Goal: Information Seeking & Learning: Learn about a topic

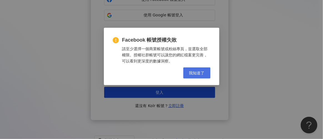
click at [199, 71] on span "我知道了" at bounding box center [197, 73] width 16 height 4
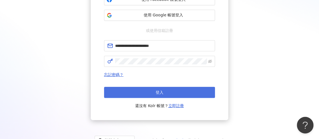
click at [192, 90] on button "登入" at bounding box center [159, 92] width 111 height 11
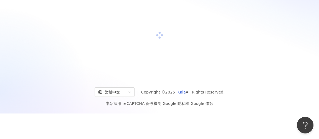
scroll to position [76, 0]
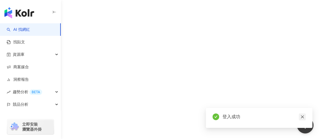
click at [306, 115] on link at bounding box center [302, 117] width 7 height 7
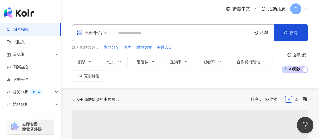
click at [158, 35] on input "search" at bounding box center [182, 33] width 134 height 11
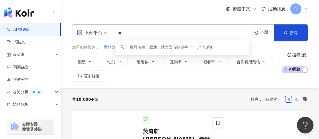
type input "*"
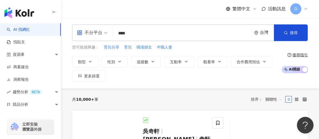
type input "****"
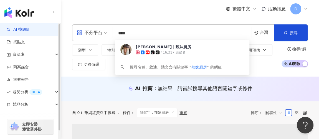
click at [192, 9] on div "繁體中文 活動訊息 D" at bounding box center [190, 9] width 236 height 18
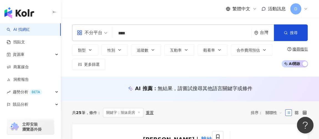
click at [154, 99] on div "AI 推薦 ： 無結果，請嘗試搜尋其他語言關鍵字或條件" at bounding box center [190, 89] width 258 height 25
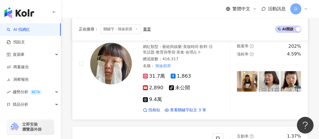
scroll to position [101, 0]
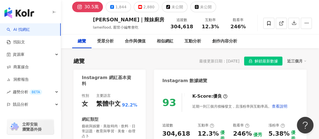
scroll to position [70, 0]
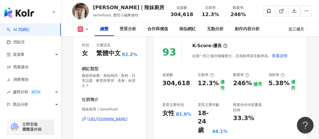
click at [286, 93] on div "追蹤數 304,618 互動率 12.3% 優秀 觀看率 246% 優秀 漲粉率 5.38% 優秀 受眾主要性別 女性 81.6% 受眾主要年齡 18-24 …" at bounding box center [230, 103] width 136 height 62
click at [261, 108] on div "商業合作內容覆蓋比例" at bounding box center [248, 107] width 30 height 10
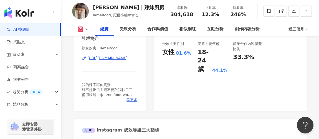
scroll to position [151, 0]
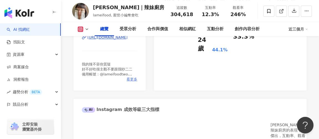
click at [131, 80] on span "看更多" at bounding box center [132, 79] width 11 height 5
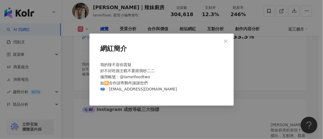
click at [226, 45] on button "Close" at bounding box center [225, 41] width 11 height 11
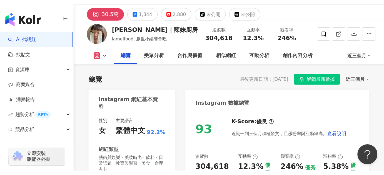
scroll to position [0, 0]
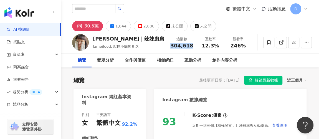
drag, startPoint x: 169, startPoint y: 45, endPoint x: 188, endPoint y: 46, distance: 18.6
click at [188, 46] on span "304,618" at bounding box center [181, 46] width 23 height 6
copy span "304,618"
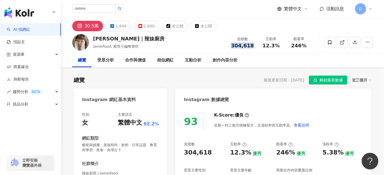
click at [83, 44] on img at bounding box center [80, 42] width 17 height 17
copy span "304,618"
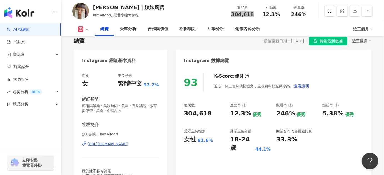
scroll to position [50, 0]
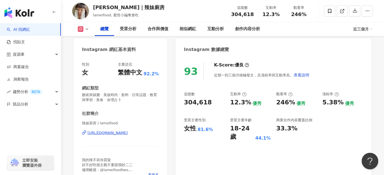
click at [281, 127] on div "33.3%" at bounding box center [286, 129] width 21 height 9
drag, startPoint x: 275, startPoint y: 104, endPoint x: 292, endPoint y: 100, distance: 17.4
click at [292, 100] on div "追蹤數 304,618 互動率 12.3% 優秀 觀看率 246% 優秀 漲粉率 5.38% 優秀 受眾主要性別 女性 81.6% 受眾主要年齡 18-24 …" at bounding box center [273, 117] width 179 height 50
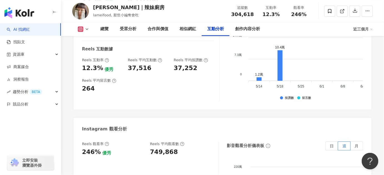
scroll to position [1237, 0]
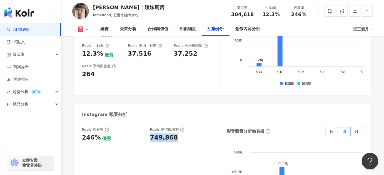
drag, startPoint x: 149, startPoint y: 108, endPoint x: 192, endPoint y: 108, distance: 42.5
click at [192, 127] on div "Reels 觀看率 246% 優秀 [PERSON_NAME] 平均觀看數 749,868" at bounding box center [147, 134] width 130 height 15
copy div "749,868"
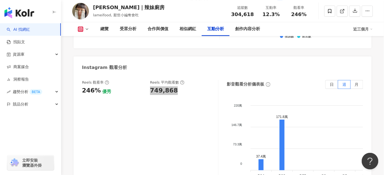
scroll to position [1262, 0]
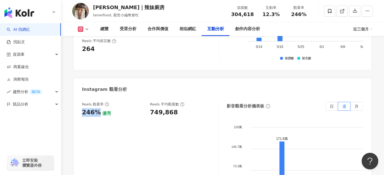
drag, startPoint x: 82, startPoint y: 83, endPoint x: 99, endPoint y: 86, distance: 17.2
click at [99, 109] on div "246% 優秀" at bounding box center [113, 113] width 62 height 9
copy div "246%"
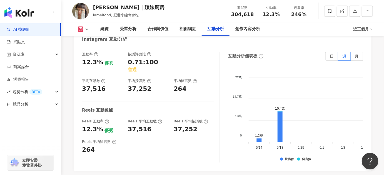
scroll to position [1135, 0]
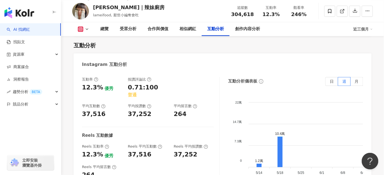
drag, startPoint x: 86, startPoint y: 119, endPoint x: 83, endPoint y: 119, distance: 3.3
click at [86, 139] on div "12.3%" at bounding box center [92, 155] width 21 height 9
drag, startPoint x: 82, startPoint y: 117, endPoint x: 101, endPoint y: 118, distance: 19.7
click at [101, 139] on div "12.3% 優秀" at bounding box center [102, 155] width 40 height 9
copy div "12.3%"
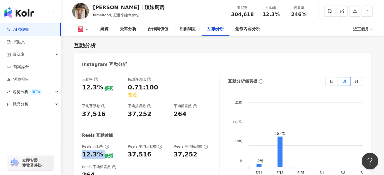
click at [149, 123] on div "互動率 12.3% 優秀 按讚評論比 0.71:100 普通 平均互動數 37,516 平均按讚數 37,252 平均留言數 264 Reels 互動數據 R…" at bounding box center [151, 132] width 138 height 111
drag, startPoint x: 146, startPoint y: 119, endPoint x: 126, endPoint y: 119, distance: 20.0
click at [126, 139] on div "Reels 互動率 12.3% 優秀 Reels 平均互動數 37,516 Reels 平均按讚數 37,252" at bounding box center [148, 151] width 132 height 15
copy div "37,516"
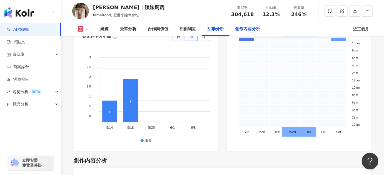
click at [251, 29] on div "創作內容分析" at bounding box center [247, 29] width 25 height 7
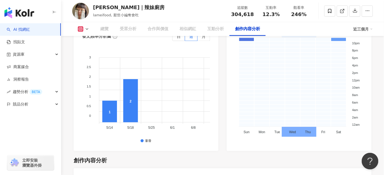
scroll to position [1595, 0]
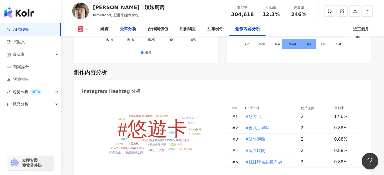
click at [130, 28] on div "受眾分析" at bounding box center [128, 29] width 17 height 7
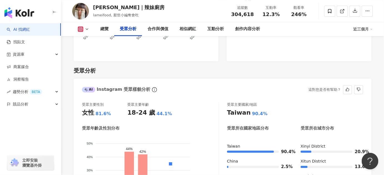
scroll to position [508, 0]
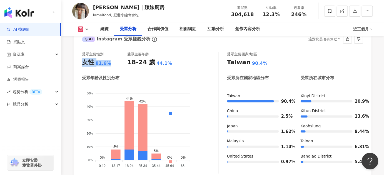
drag, startPoint x: 84, startPoint y: 64, endPoint x: 117, endPoint y: 62, distance: 32.3
click at [117, 62] on div "女性 81.6%" at bounding box center [105, 62] width 46 height 9
copy div "女性 81.6%"
click at [149, 77] on div "受眾年齡及性別分布" at bounding box center [150, 78] width 136 height 6
drag, startPoint x: 128, startPoint y: 64, endPoint x: 170, endPoint y: 64, distance: 42.5
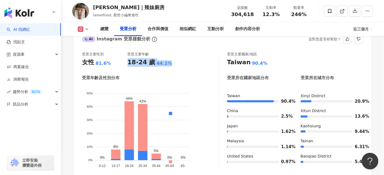
click at [170, 64] on div "18-24 歲 44.1%" at bounding box center [150, 62] width 46 height 9
copy div "18-24 歲 44.1%"
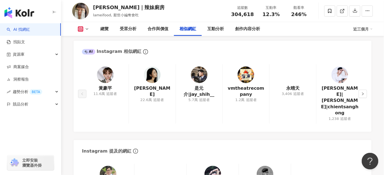
scroll to position [912, 0]
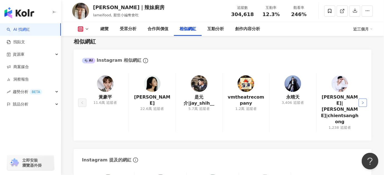
click at [319, 101] on icon "right" at bounding box center [362, 102] width 3 height 3
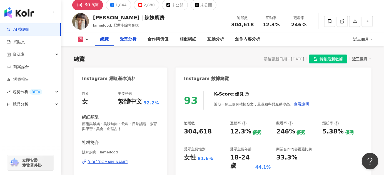
scroll to position [3, 0]
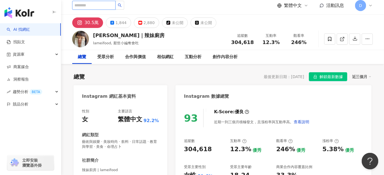
click at [95, 6] on input "search" at bounding box center [93, 5] width 43 height 9
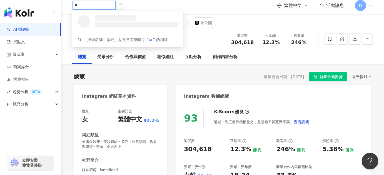
type input "*"
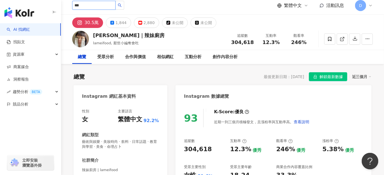
type input "***"
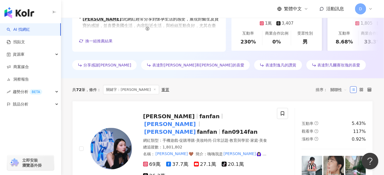
scroll to position [177, 0]
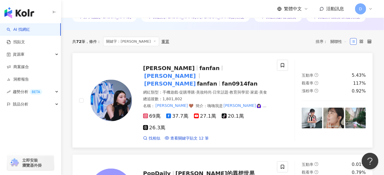
click at [92, 97] on img at bounding box center [111, 101] width 42 height 42
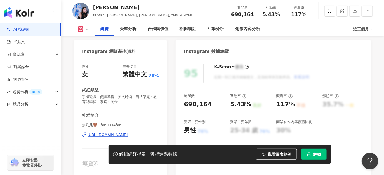
scroll to position [76, 0]
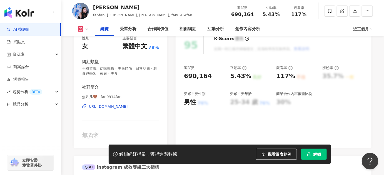
click at [318, 154] on span "解鎖" at bounding box center [317, 154] width 8 height 4
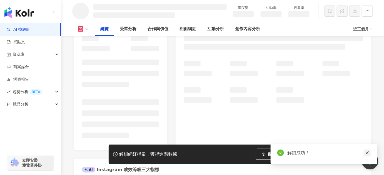
click at [369, 154] on icon "close" at bounding box center [367, 153] width 4 height 4
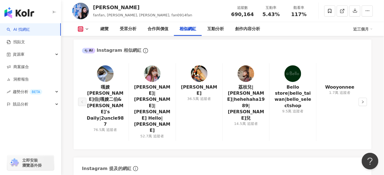
scroll to position [908, 0]
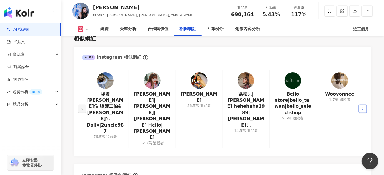
click at [361, 105] on button "button" at bounding box center [362, 109] width 8 height 8
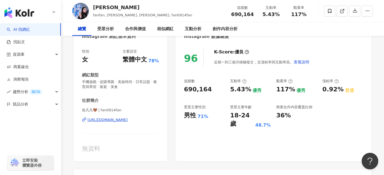
scroll to position [1590, 0]
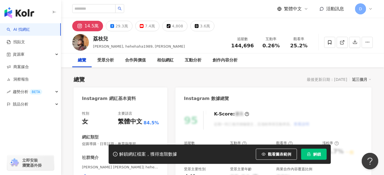
click at [316, 153] on span "解鎖" at bounding box center [317, 154] width 8 height 4
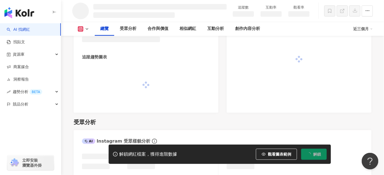
scroll to position [435, 0]
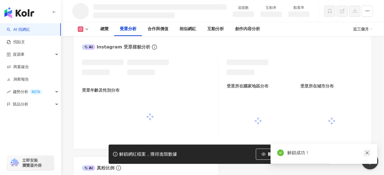
click at [368, 154] on icon "close" at bounding box center [367, 153] width 4 height 4
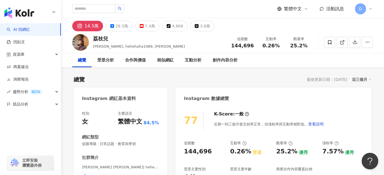
click at [90, 26] on div "14.5萬" at bounding box center [91, 26] width 14 height 8
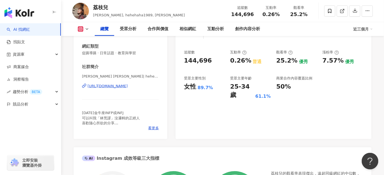
scroll to position [101, 0]
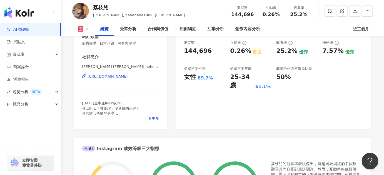
click at [128, 74] on div "https://www.instagram.com/hehehaha1989/" at bounding box center [107, 76] width 40 height 5
